Goal: Transaction & Acquisition: Purchase product/service

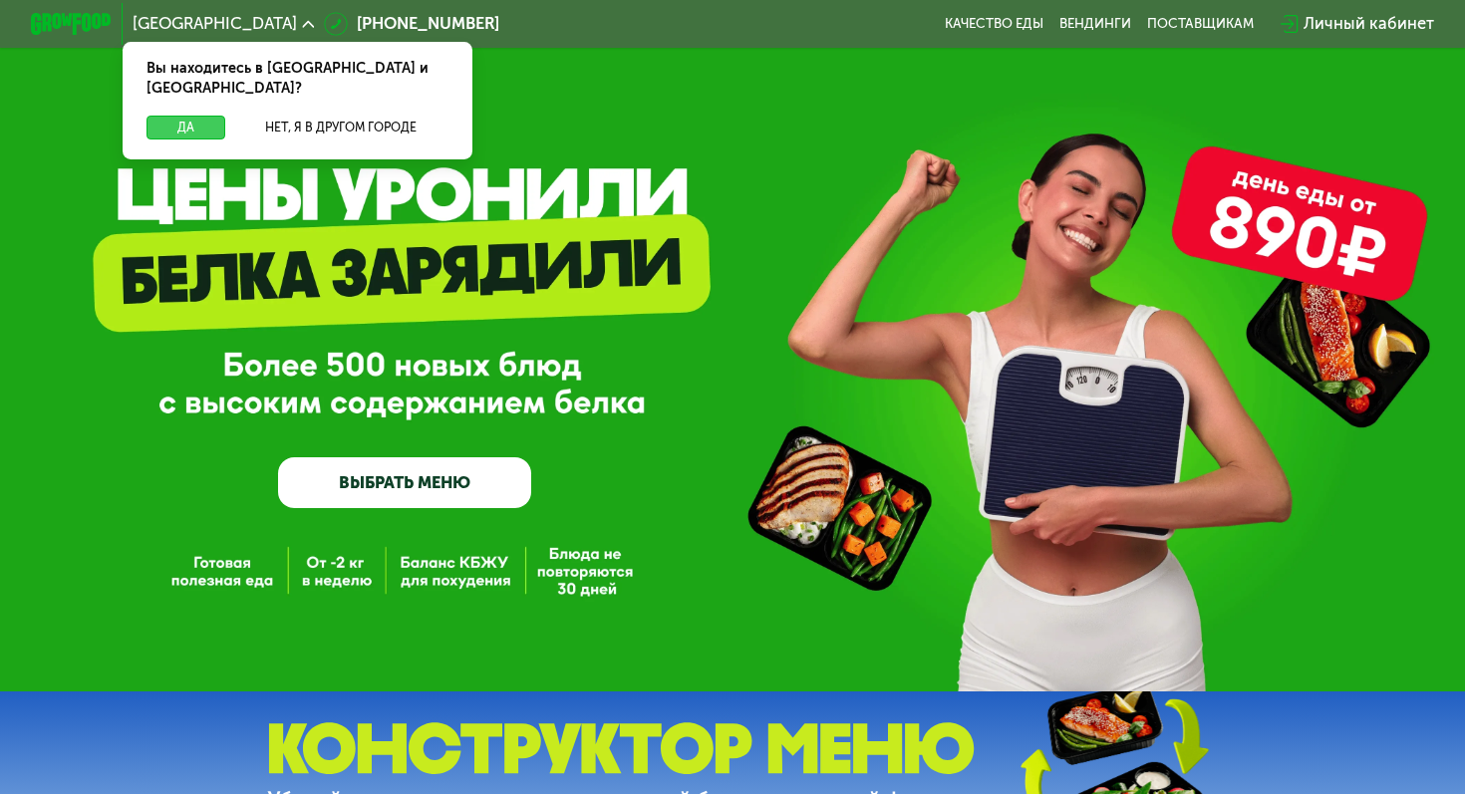
click at [170, 116] on button "Да" at bounding box center [185, 128] width 79 height 25
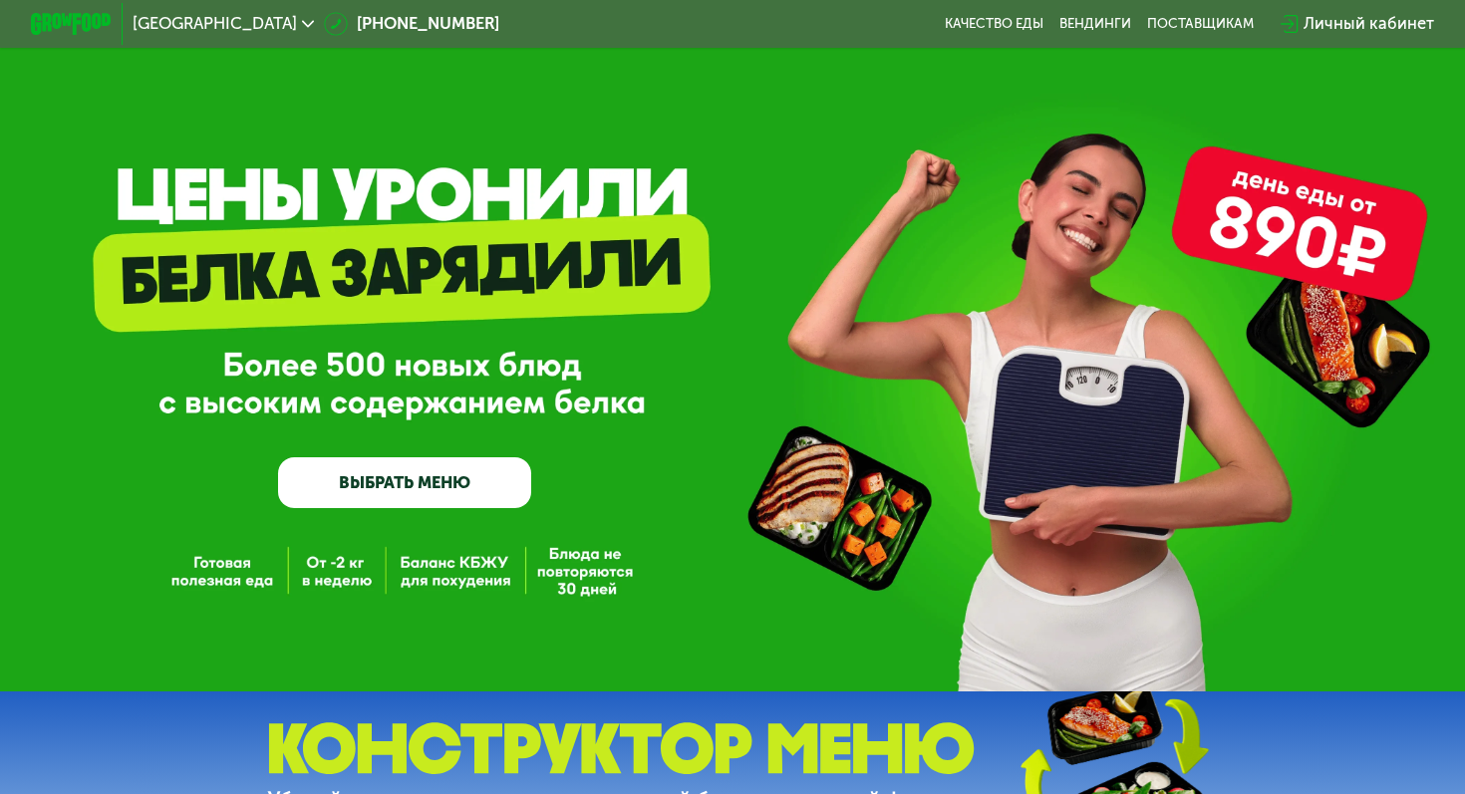
click at [269, 249] on div "GrowFood — доставка правильного питания ВЫБРАТЬ МЕНЮ" at bounding box center [732, 371] width 1465 height 275
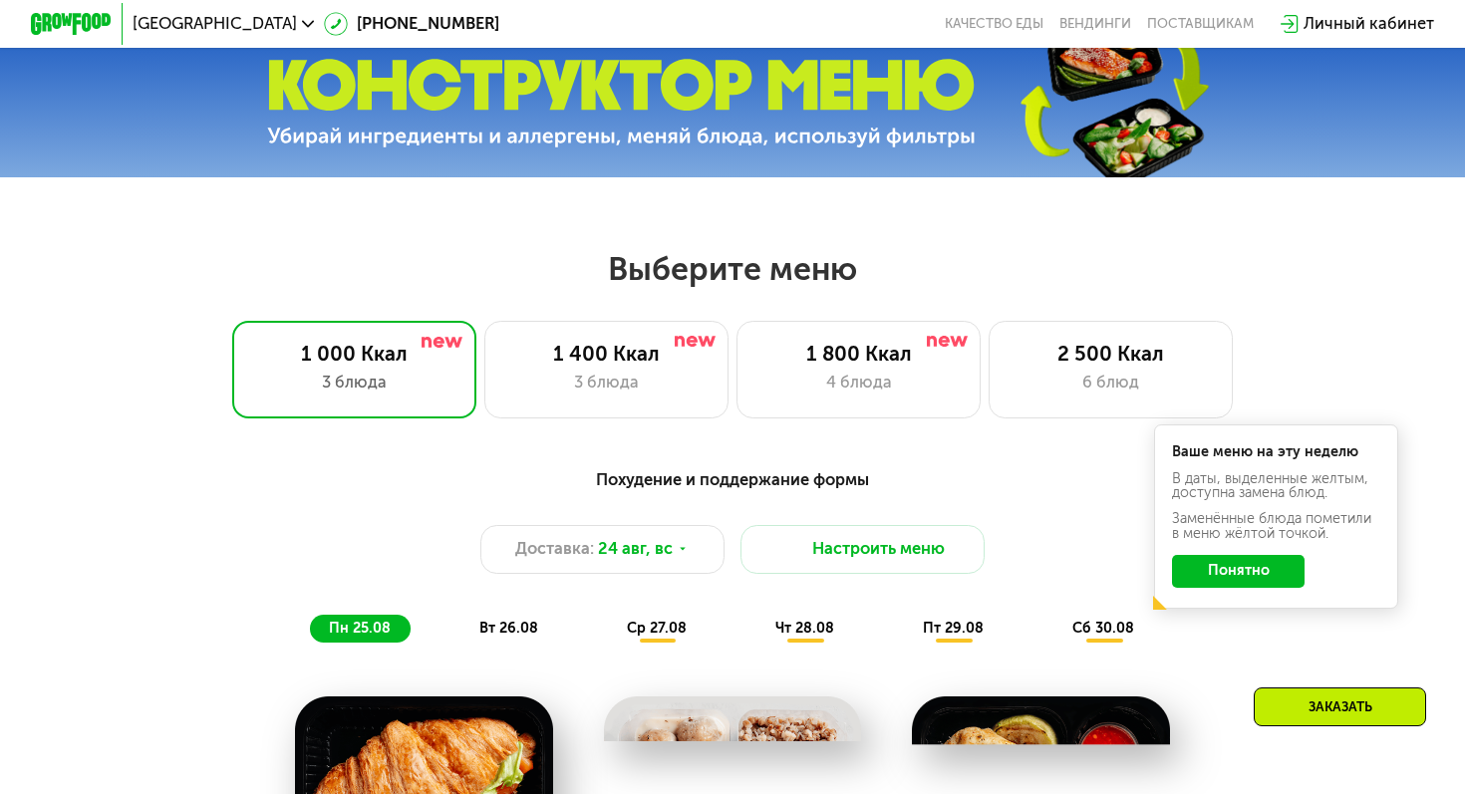
scroll to position [662, 0]
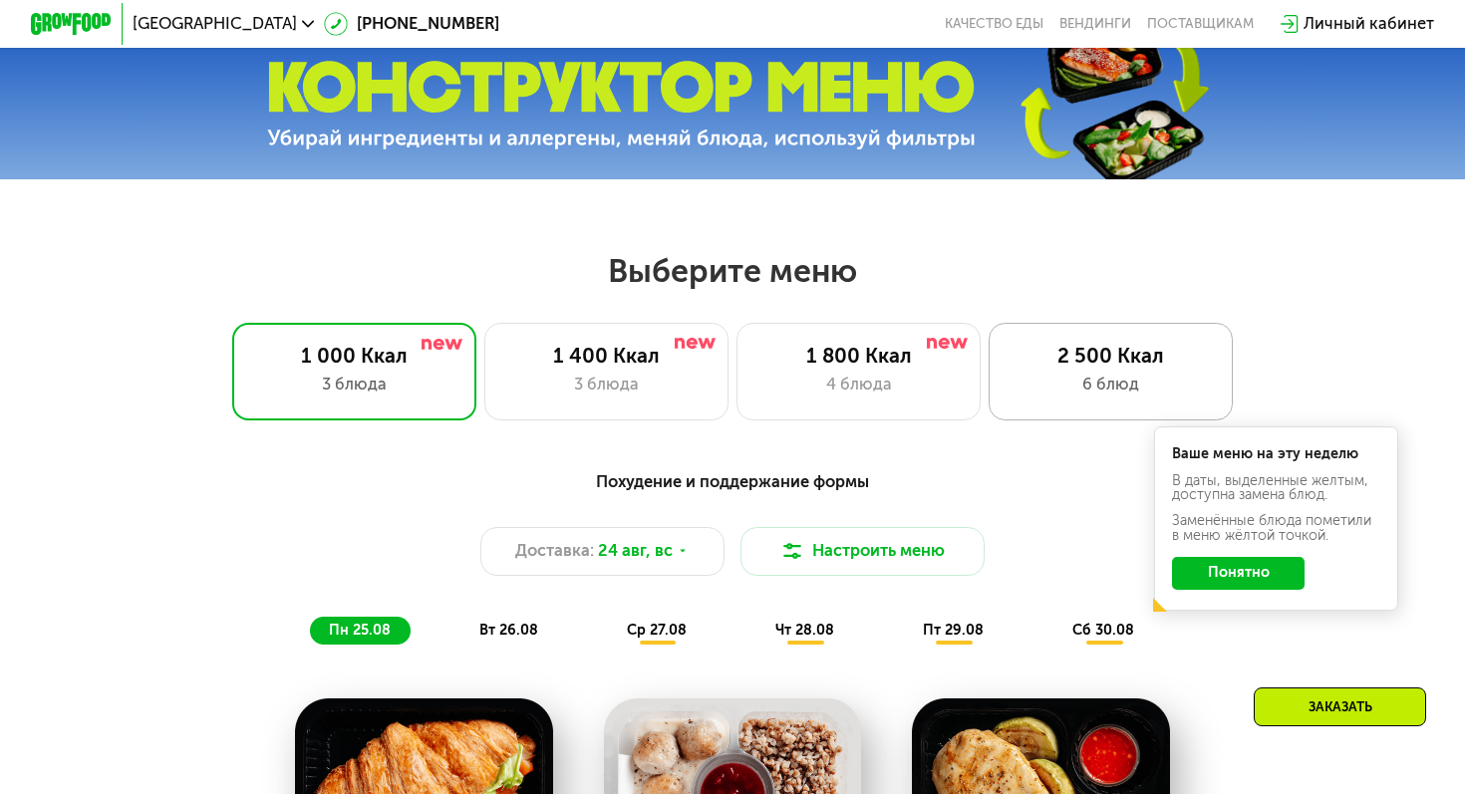
click at [1026, 396] on div "6 блюд" at bounding box center [1110, 385] width 201 height 25
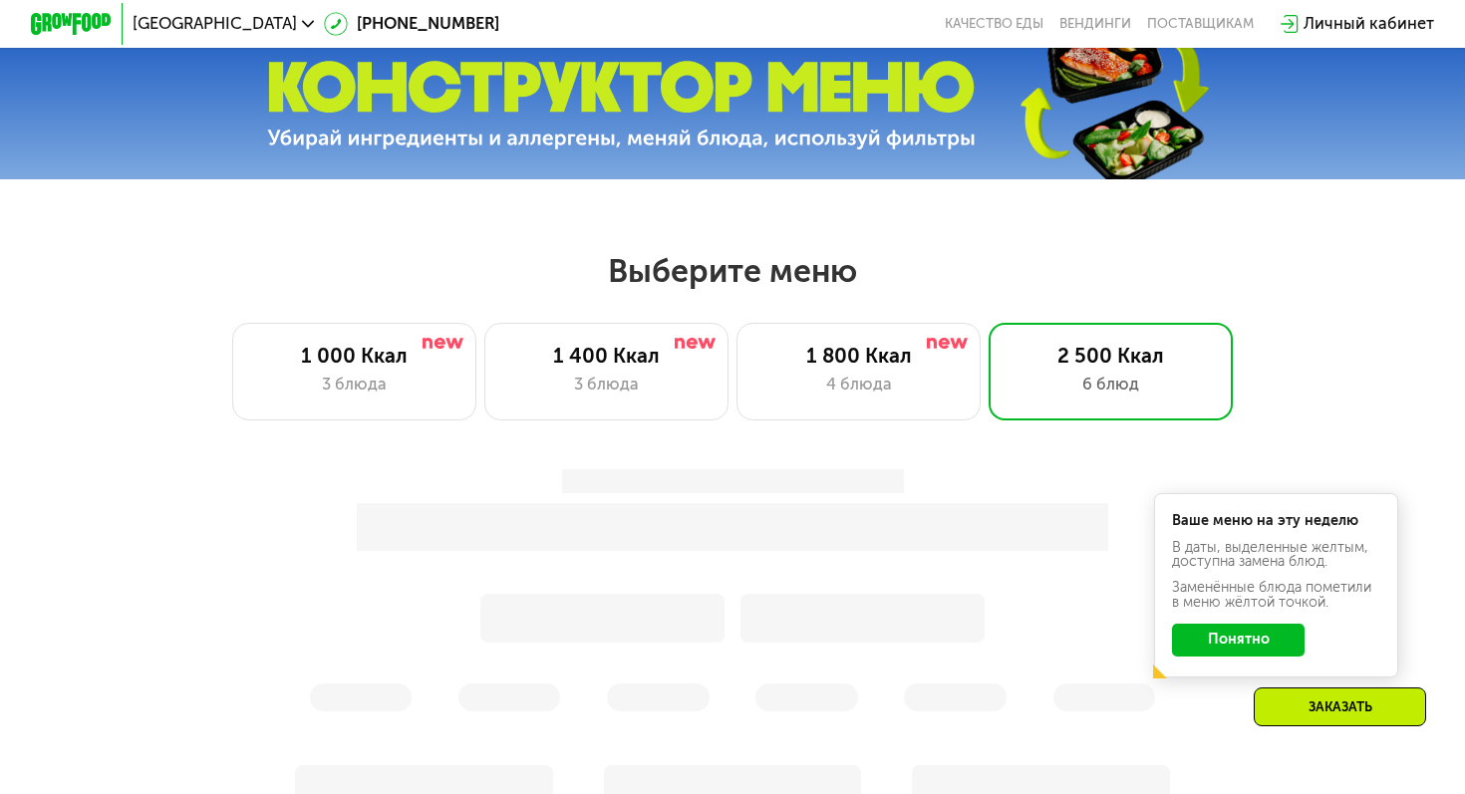
click at [1240, 625] on button "Понятно" at bounding box center [1238, 640] width 133 height 33
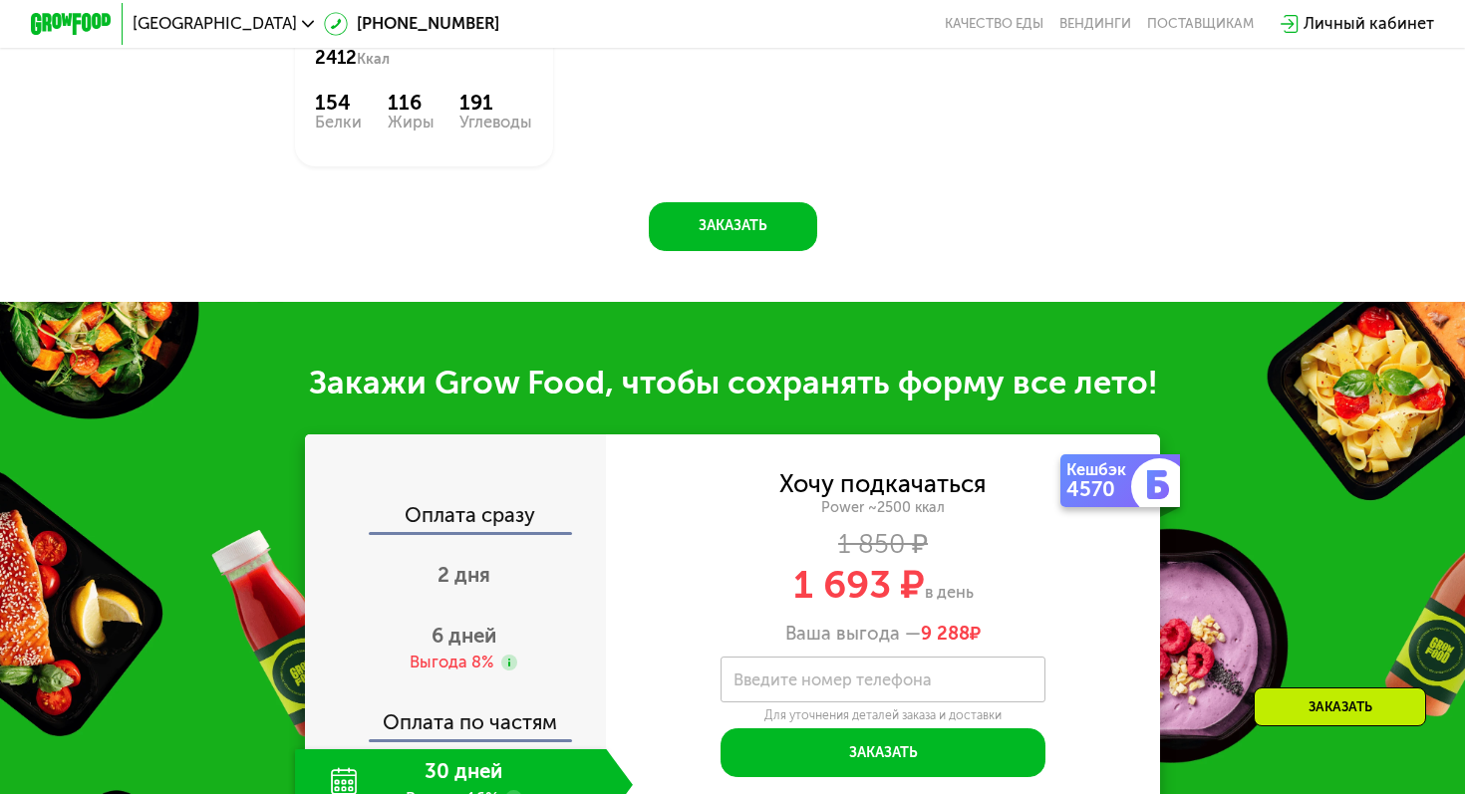
scroll to position [1712, 0]
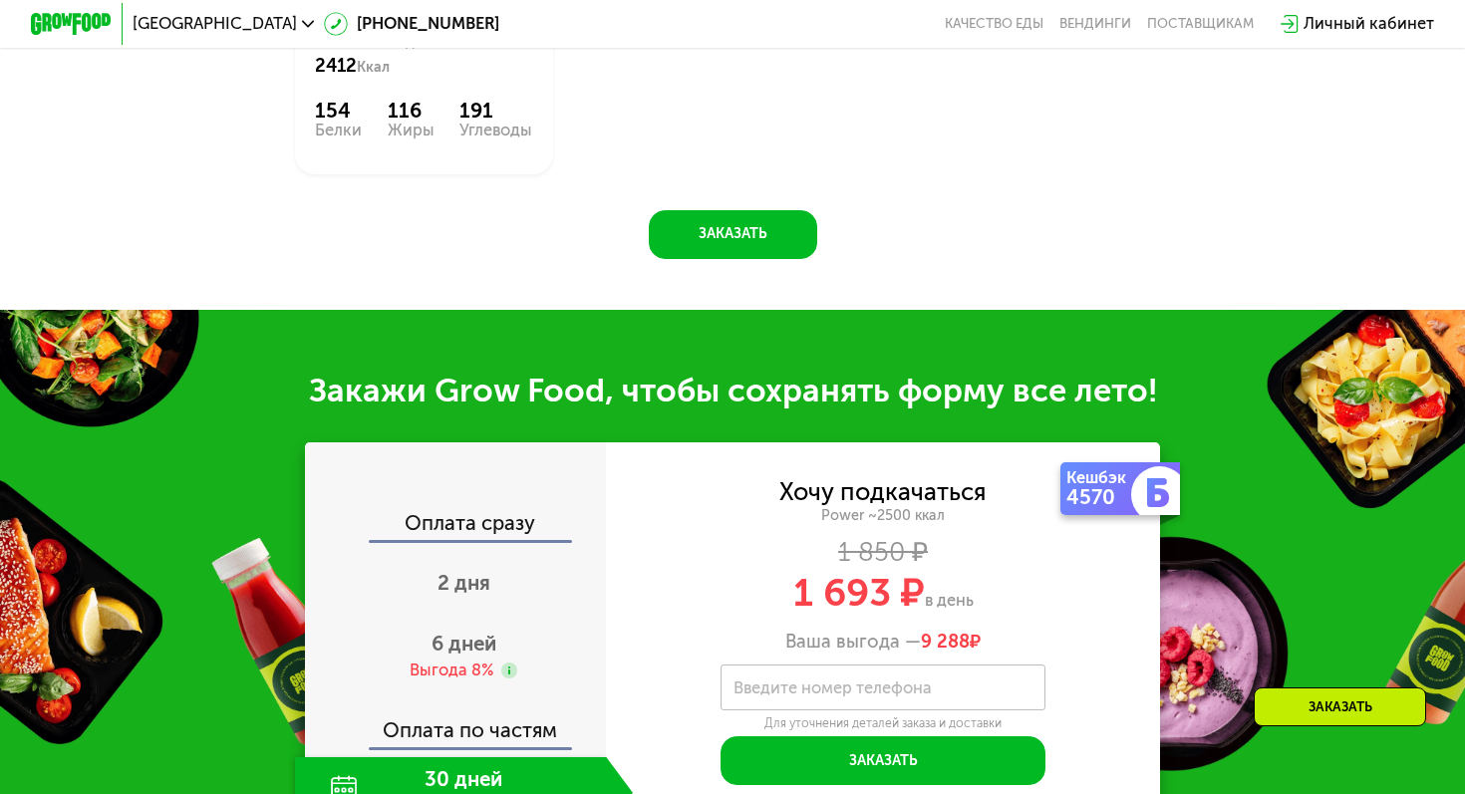
drag, startPoint x: 535, startPoint y: 505, endPoint x: 461, endPoint y: 366, distance: 157.8
click at [461, 175] on div "Всего в [DATE] 2412 Ккал 154 Белки 116 Жиры 191 Углеводы" at bounding box center [424, 86] width 258 height 177
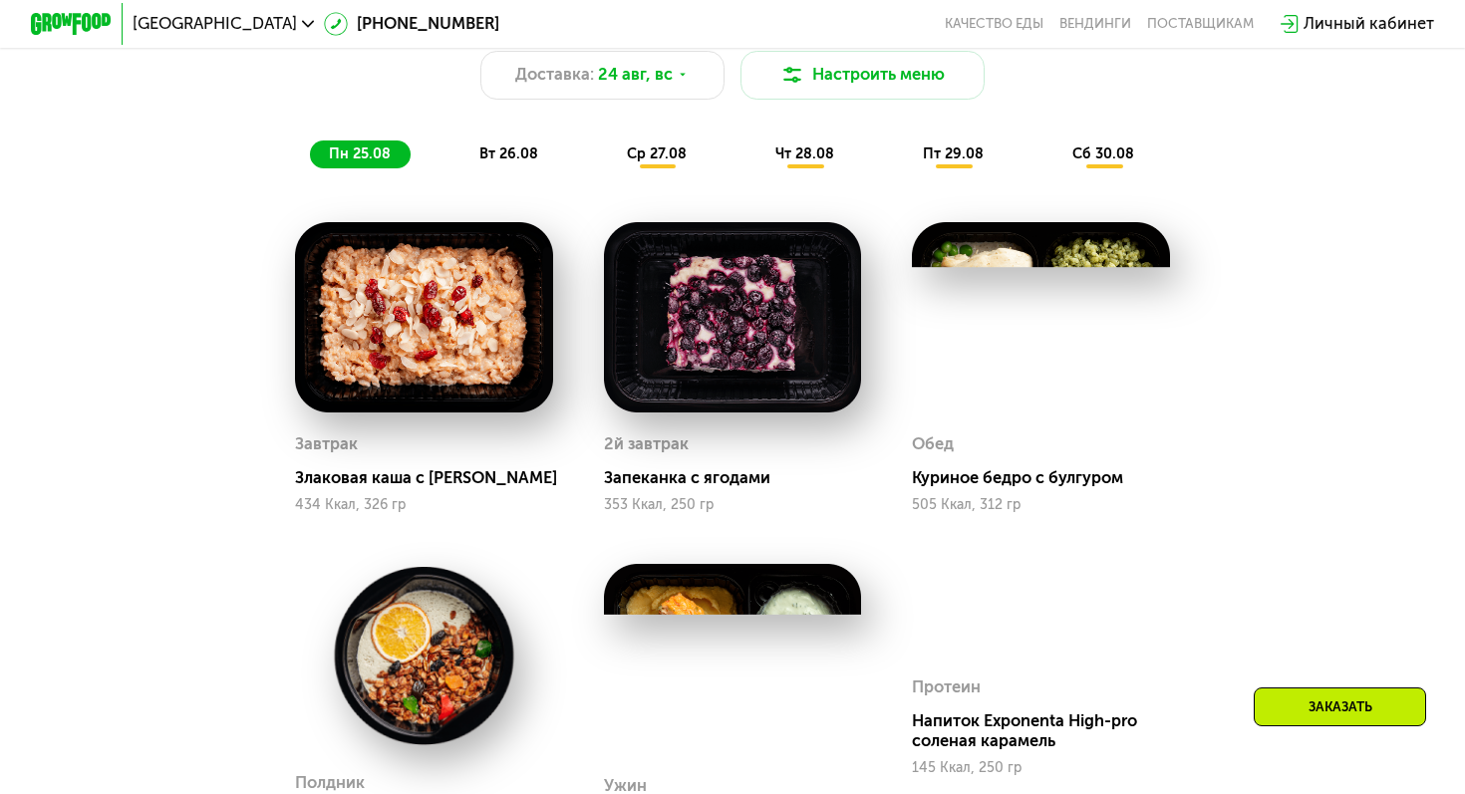
scroll to position [1124, 0]
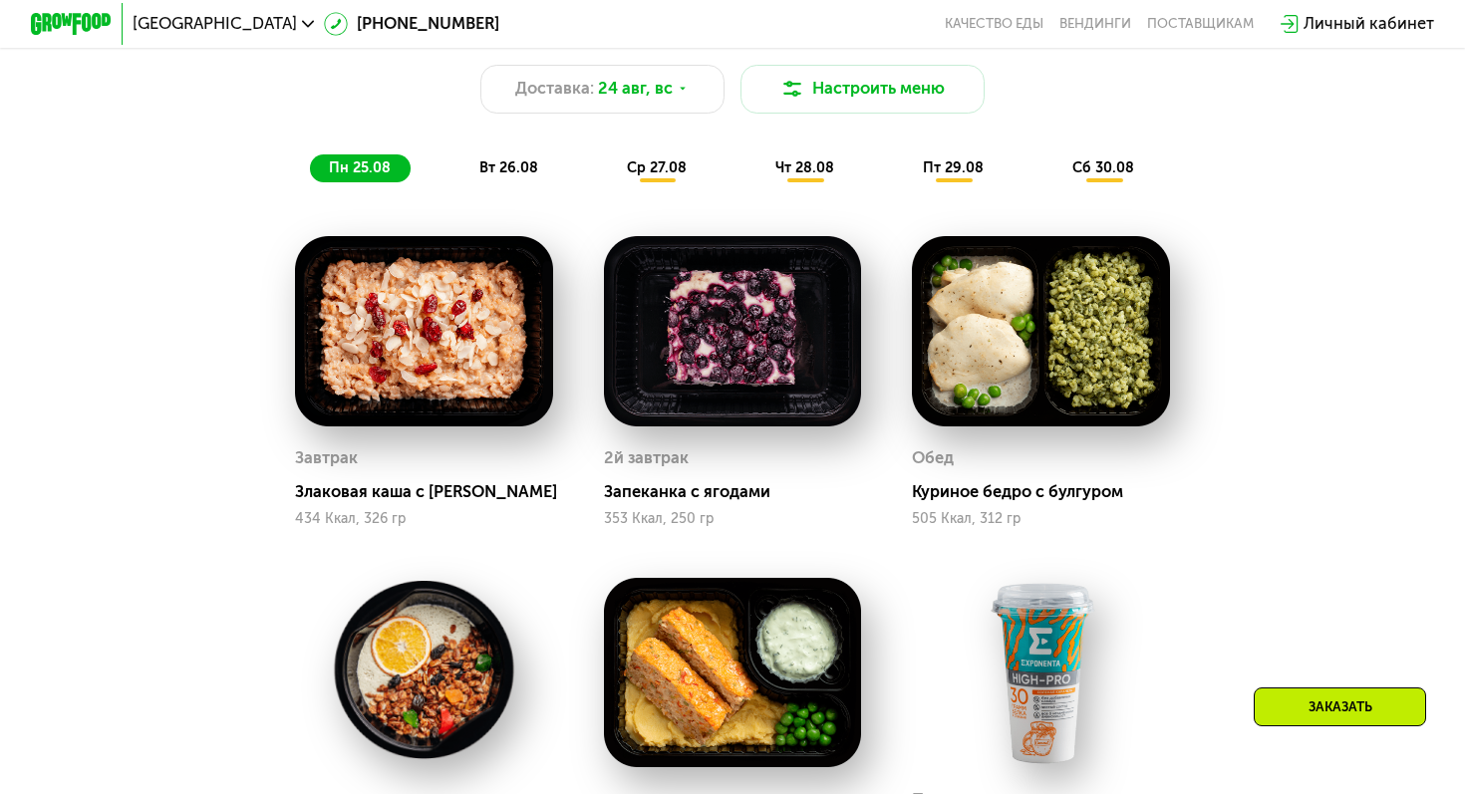
click at [508, 171] on span "вт 26.08" at bounding box center [508, 167] width 59 height 17
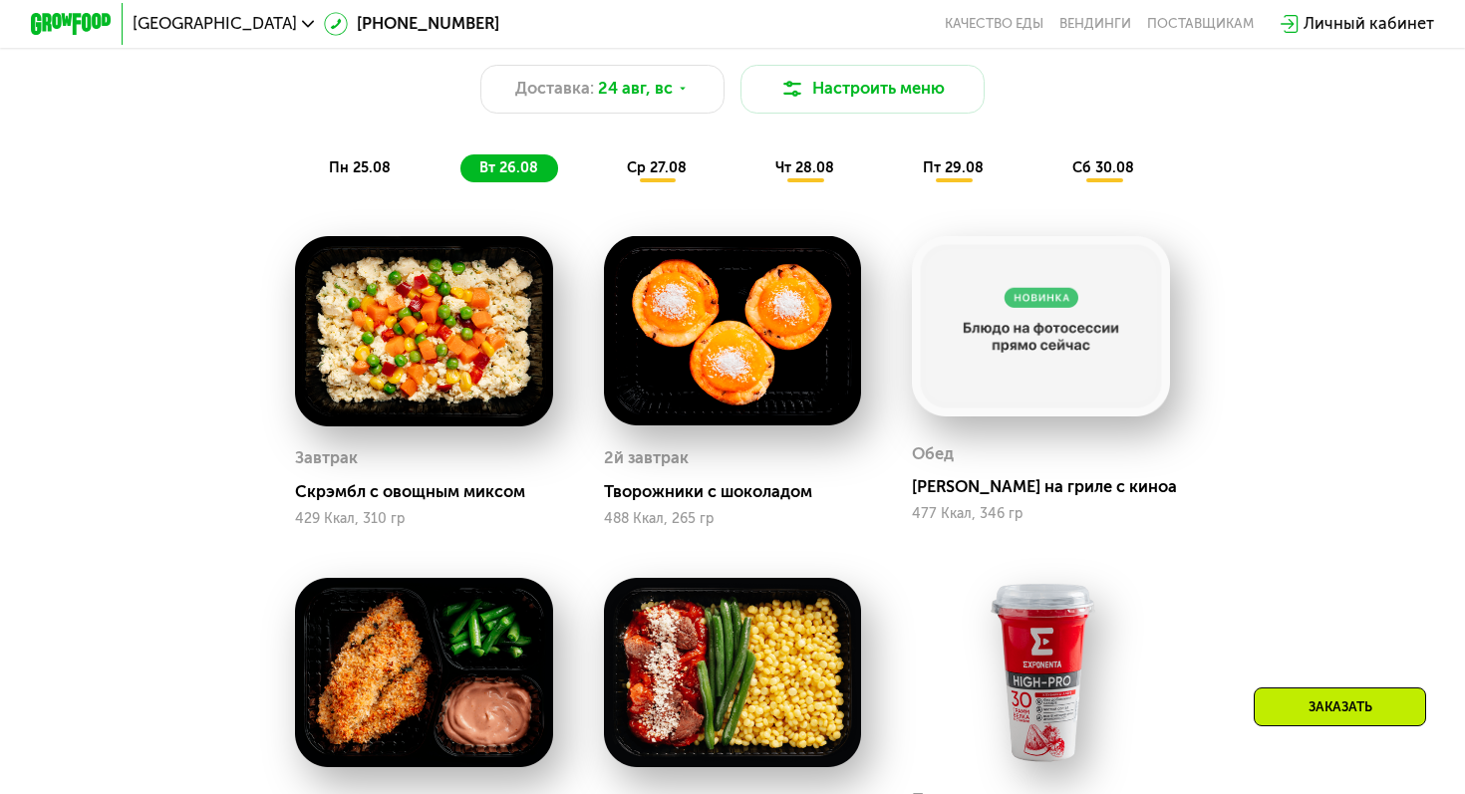
click at [636, 169] on span "ср 27.08" at bounding box center [657, 167] width 60 height 17
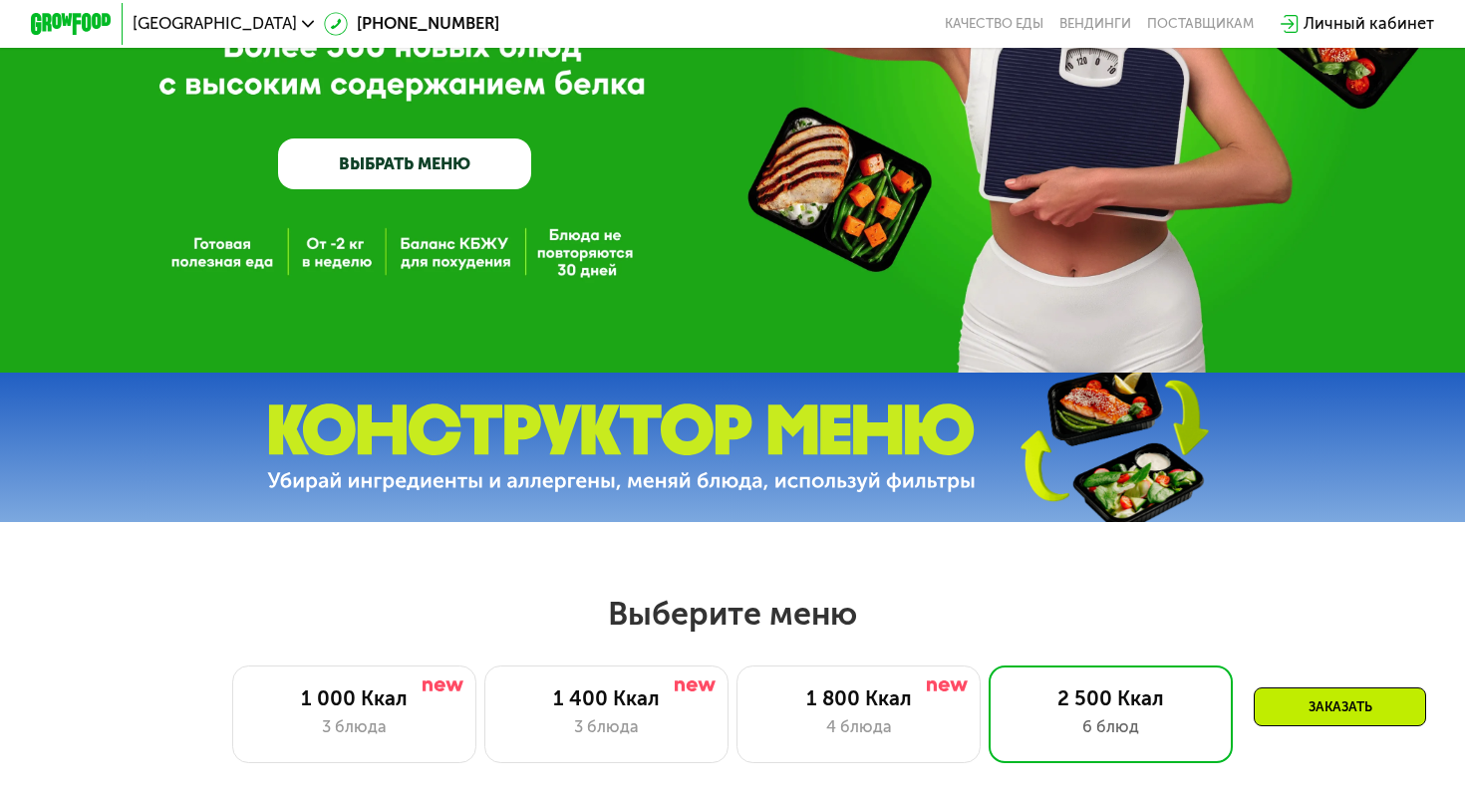
scroll to position [0, 0]
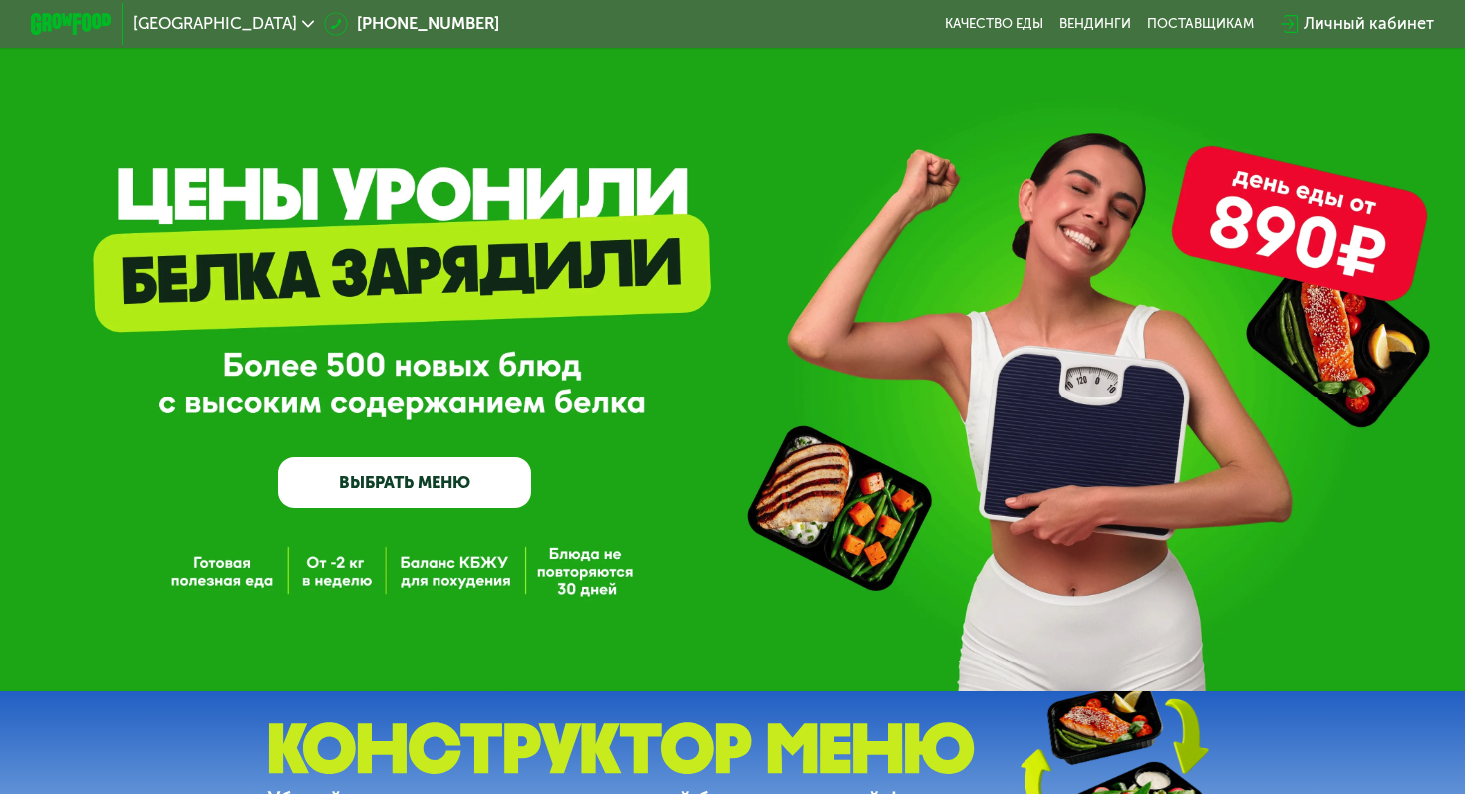
click at [83, 22] on img at bounding box center [71, 23] width 81 height 21
